Goal: Transaction & Acquisition: Obtain resource

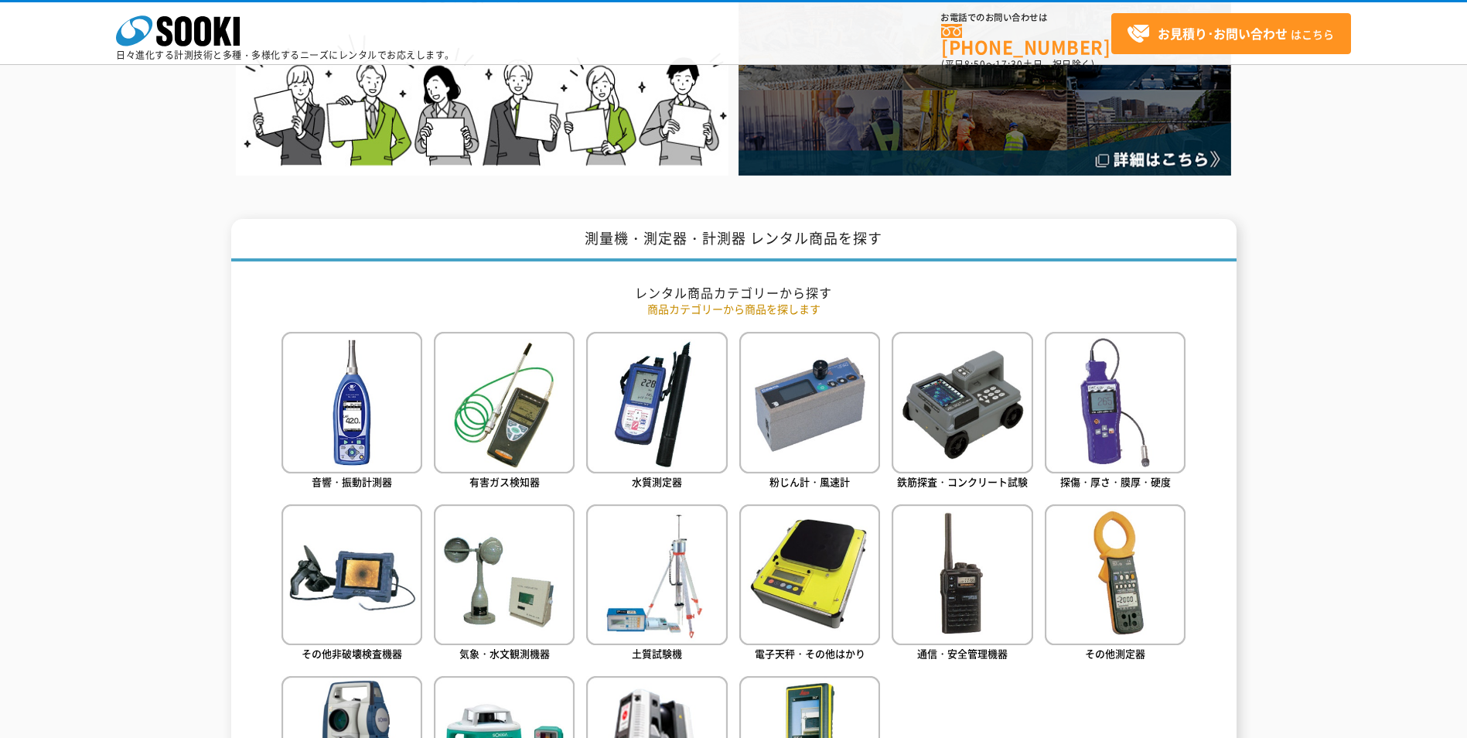
scroll to position [541, 0]
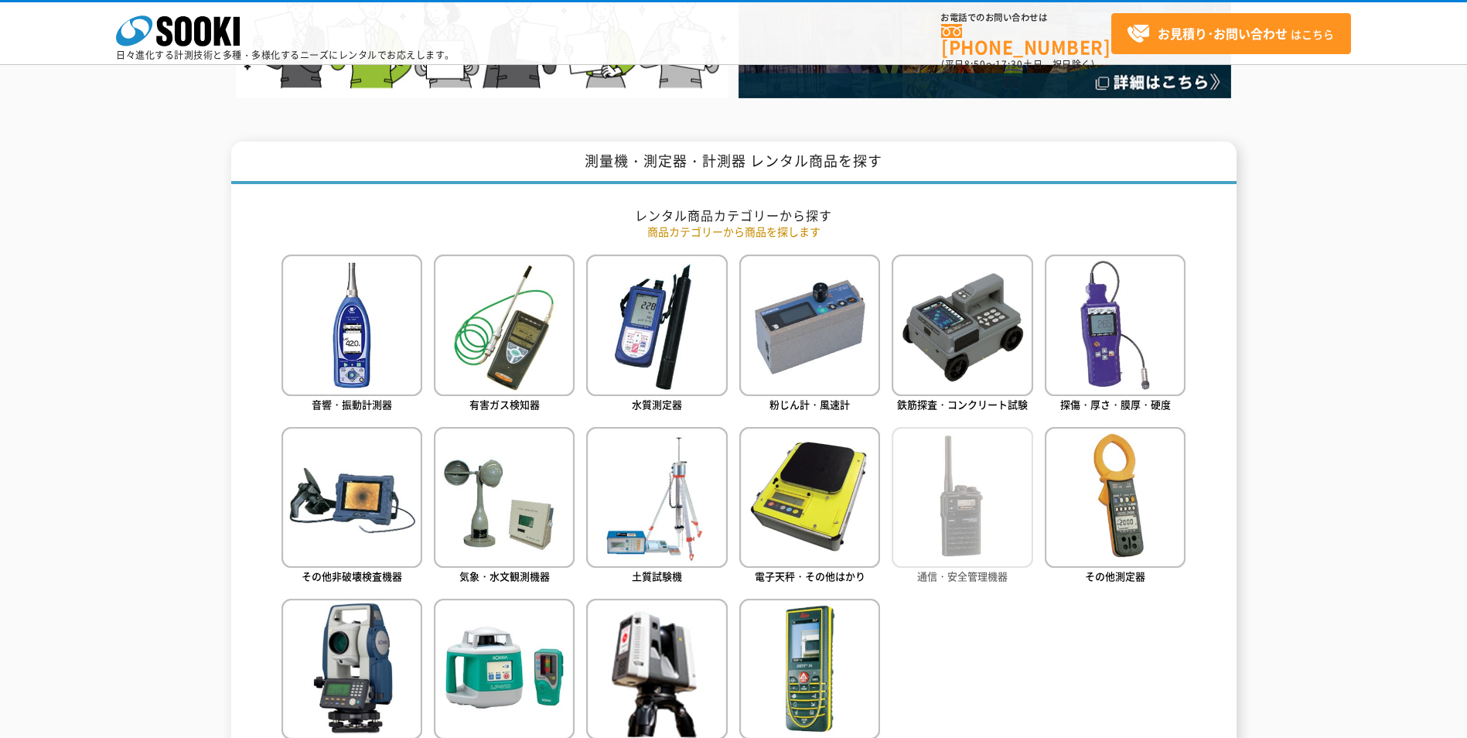
click at [946, 526] on img at bounding box center [962, 497] width 141 height 141
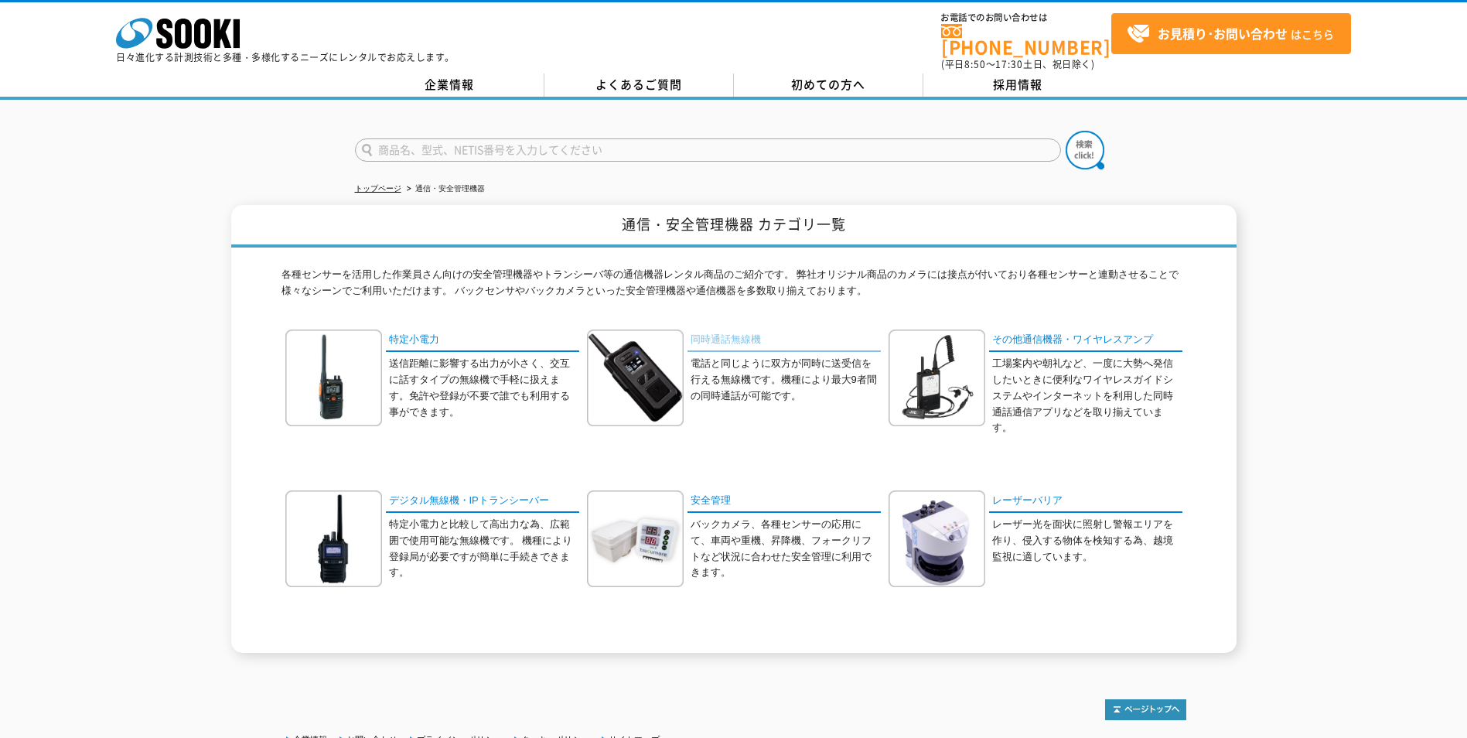
click at [708, 329] on link "同時通話無線機" at bounding box center [784, 340] width 193 height 22
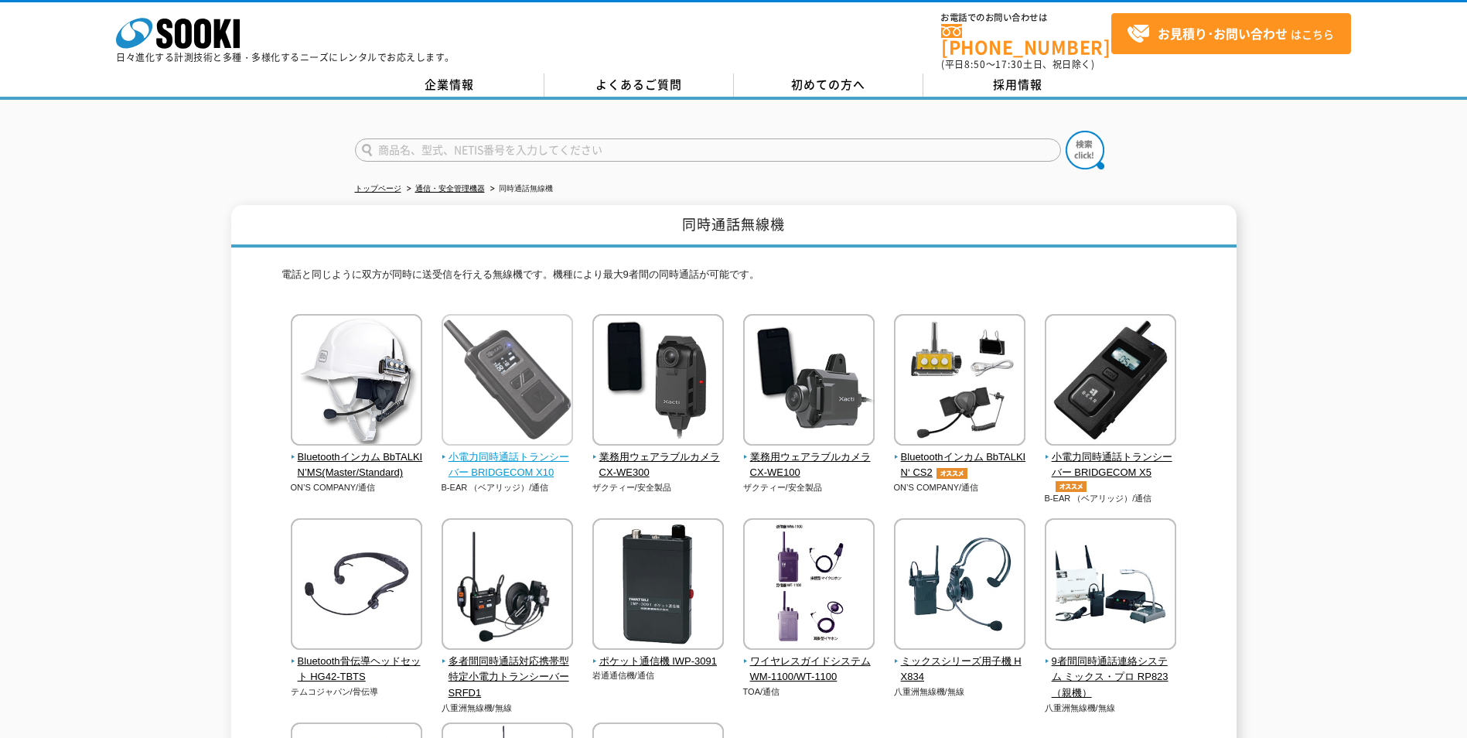
click at [503, 374] on img at bounding box center [507, 381] width 131 height 135
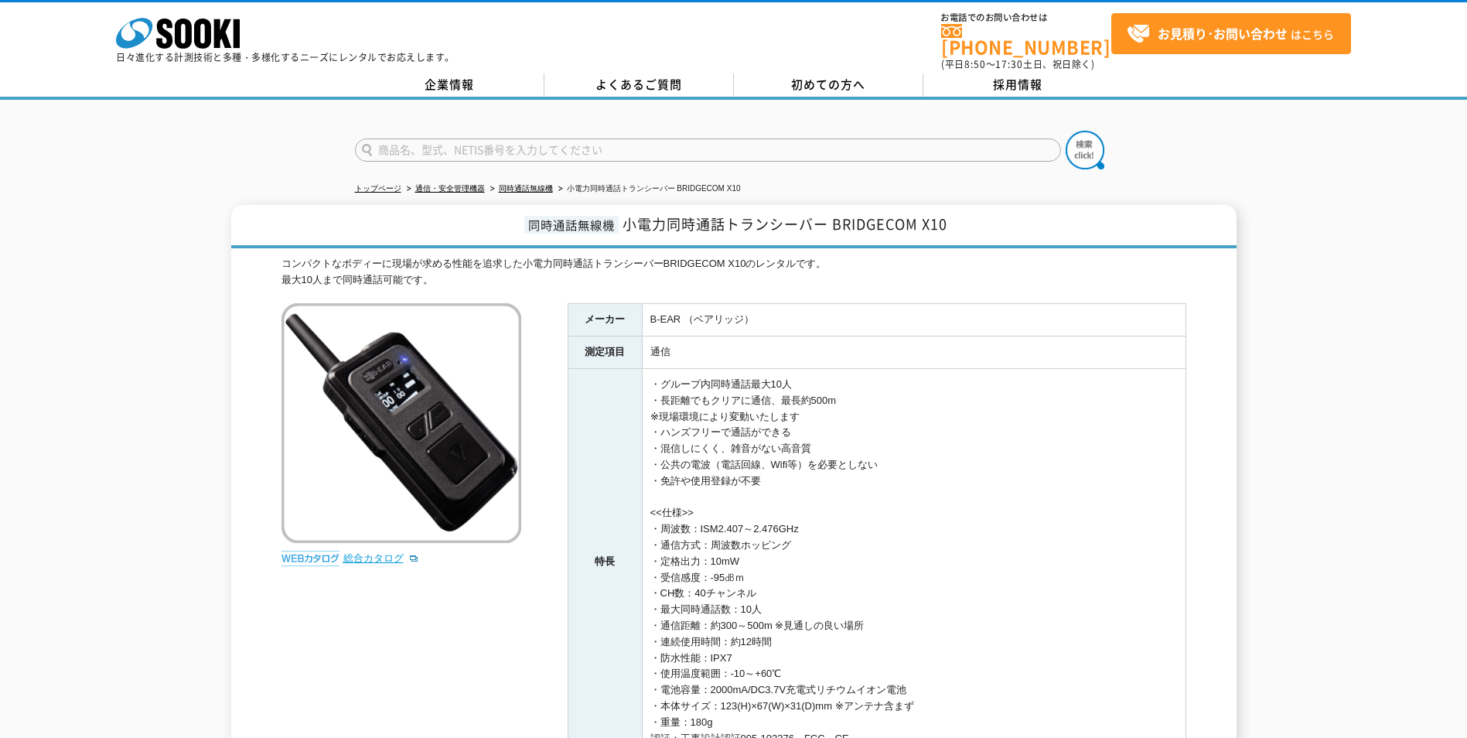
click at [384, 552] on link "総合カタログ" at bounding box center [381, 558] width 76 height 12
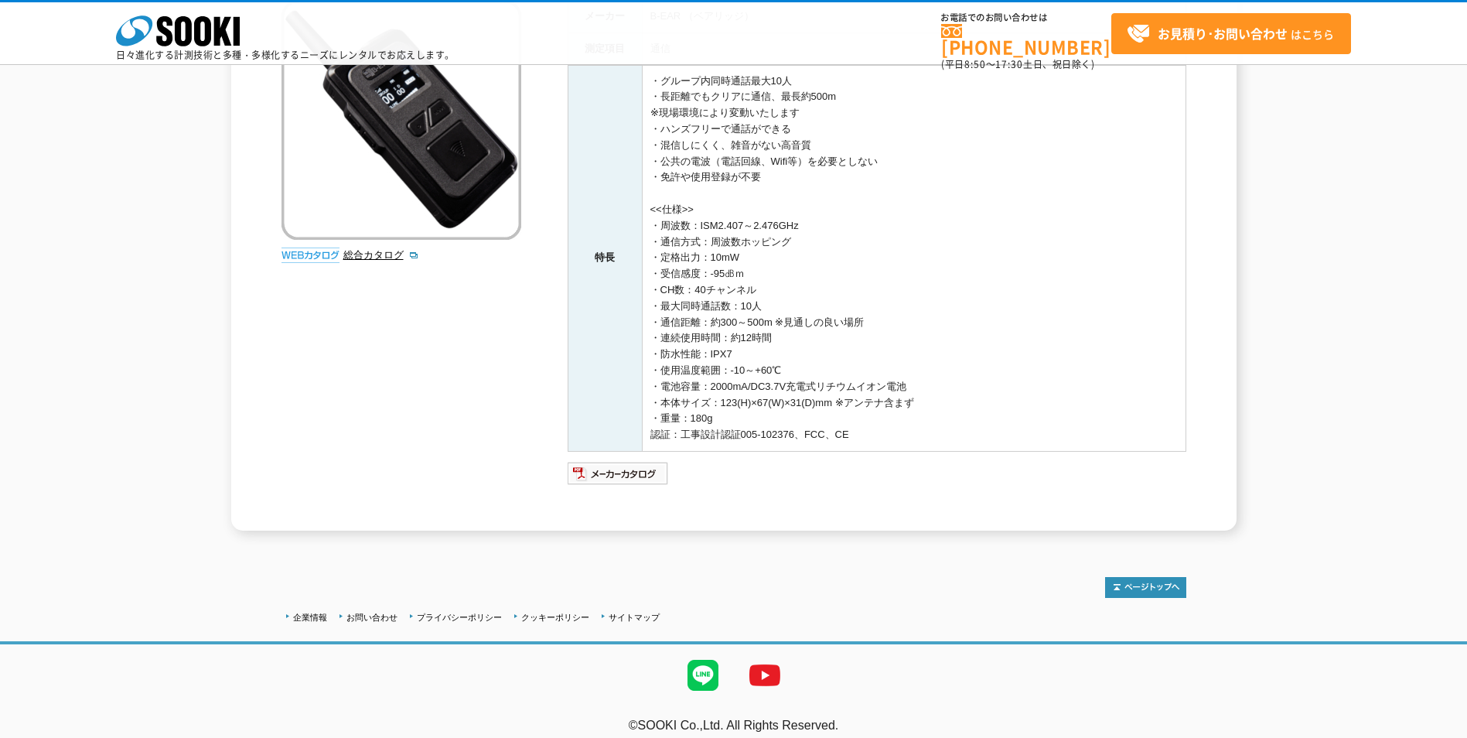
scroll to position [245, 0]
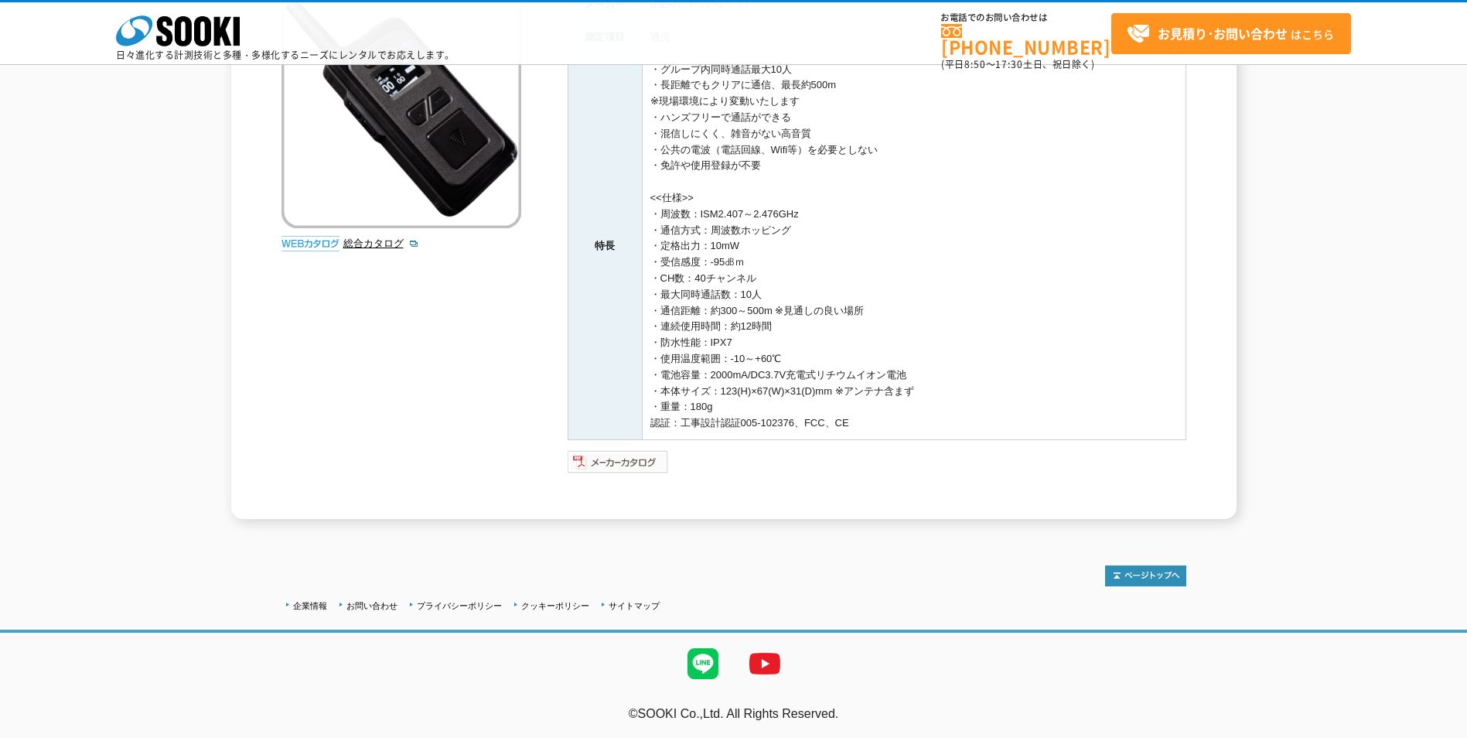
click at [620, 460] on img at bounding box center [618, 461] width 101 height 25
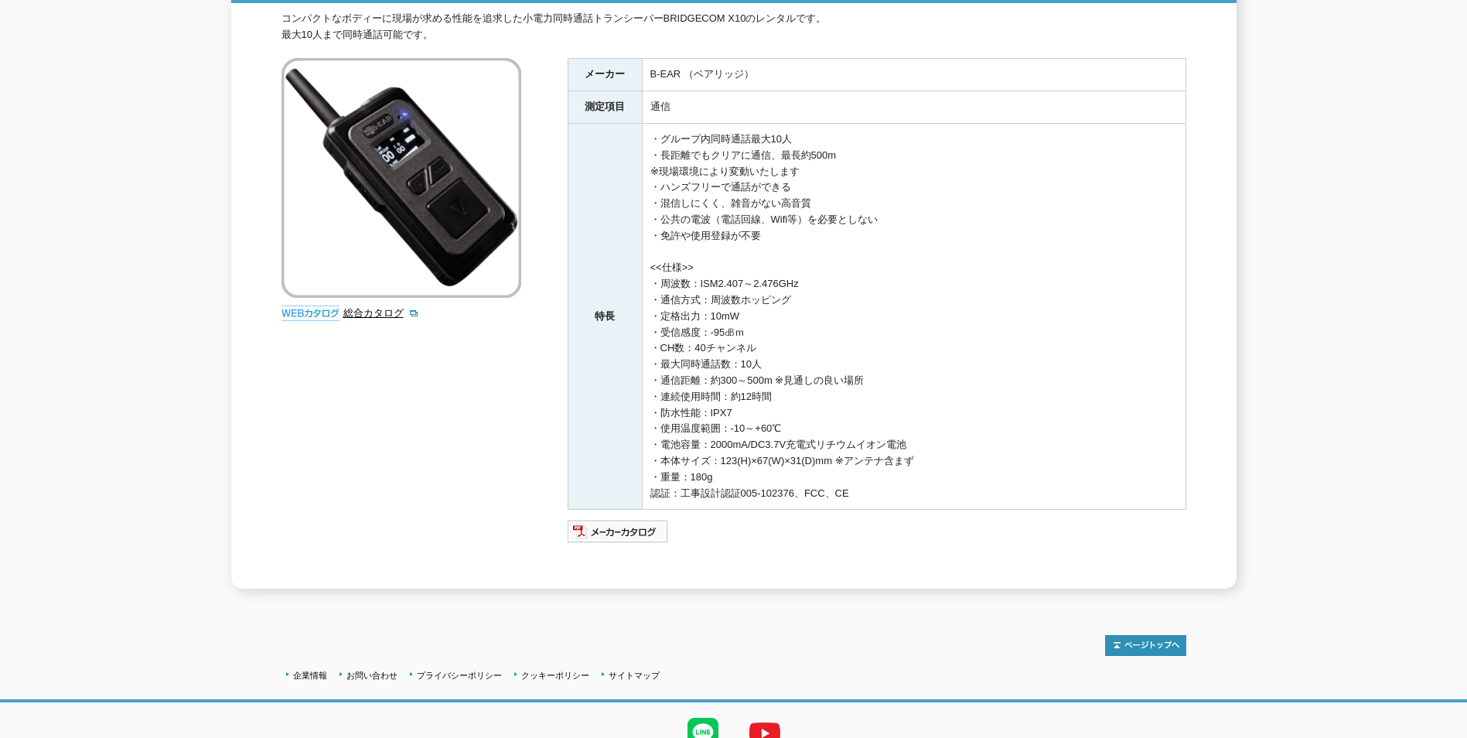
scroll to position [0, 0]
